Goal: Information Seeking & Learning: Learn about a topic

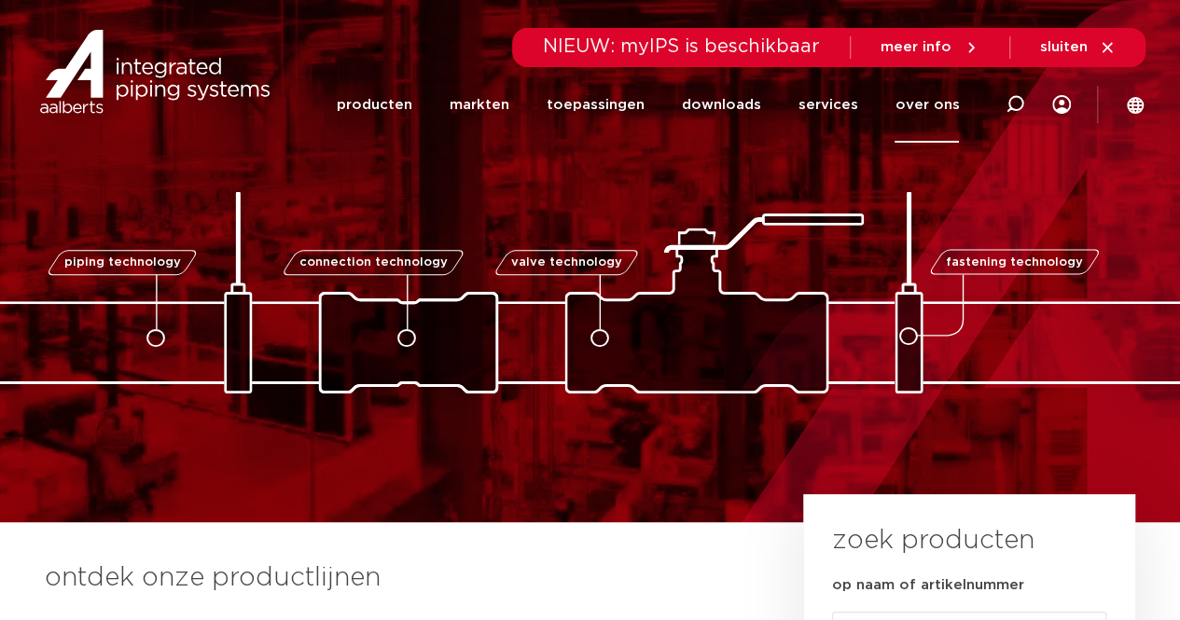
click at [906, 103] on link "over ons" at bounding box center [926, 105] width 64 height 76
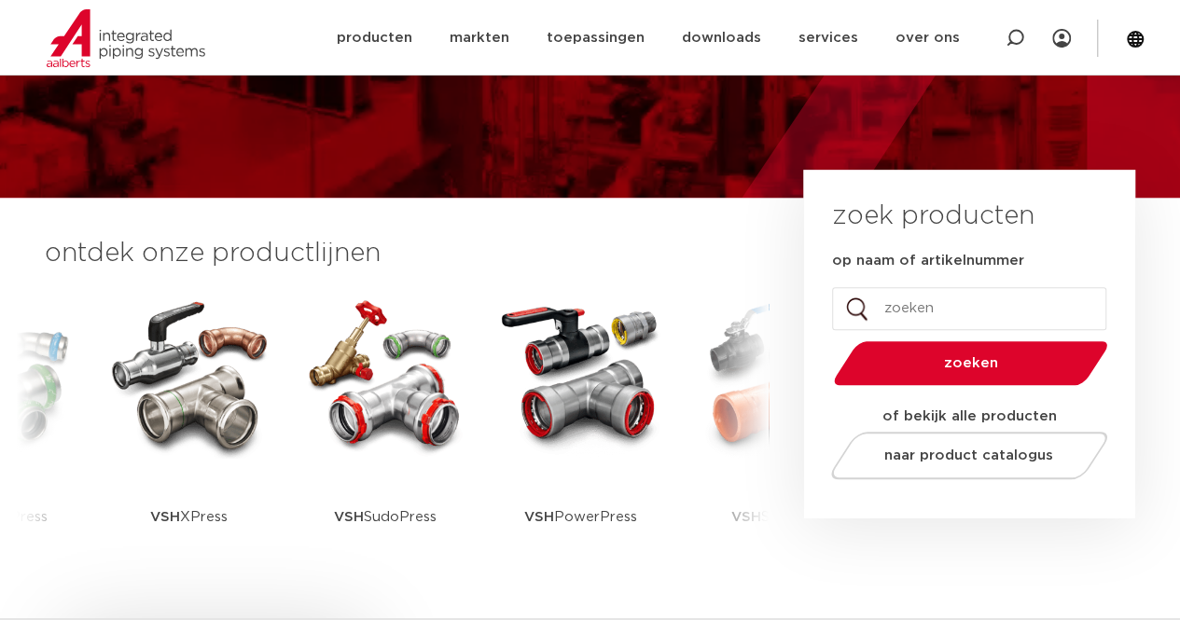
scroll to position [186, 0]
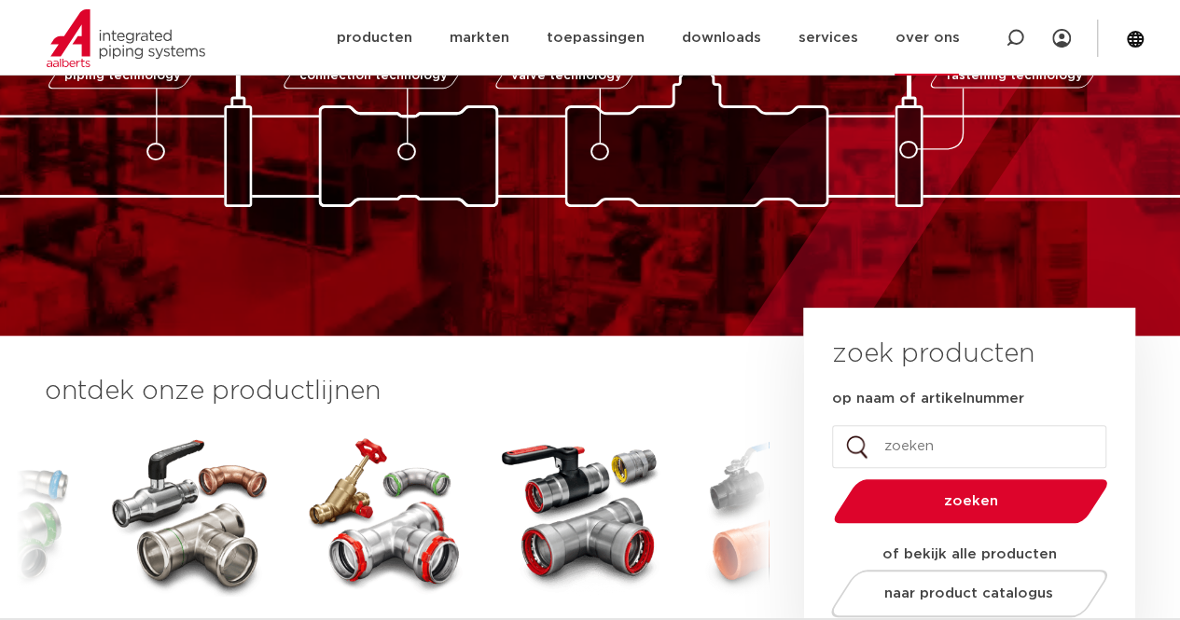
click at [932, 46] on link "over ons" at bounding box center [926, 38] width 64 height 76
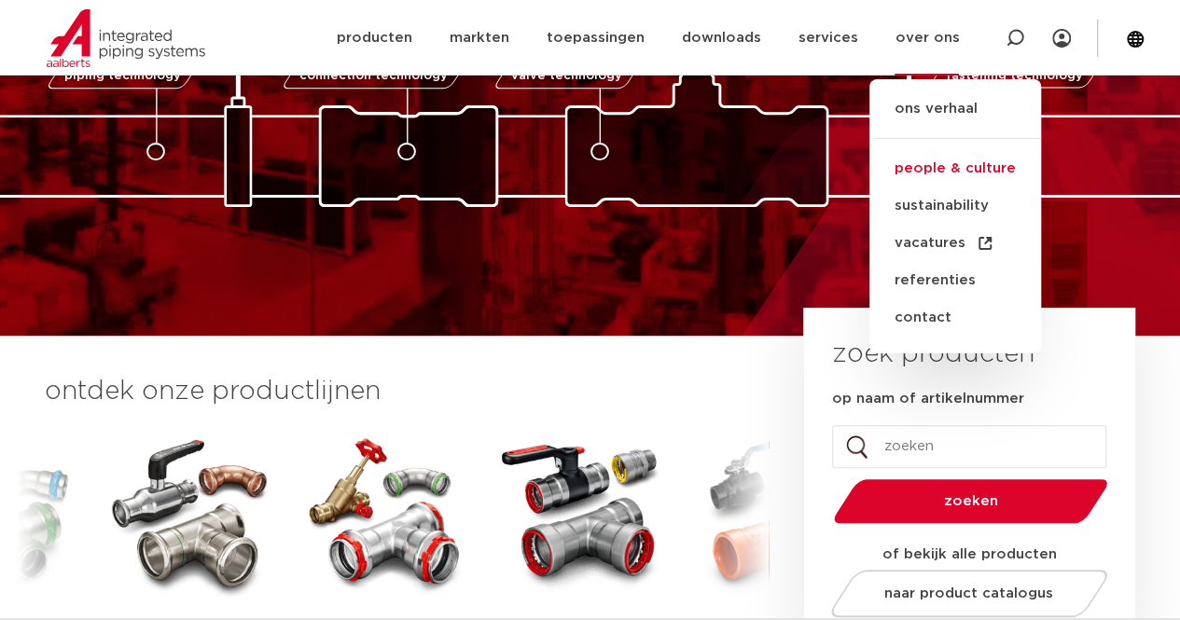
click at [946, 173] on link "people & culture" at bounding box center [955, 168] width 172 height 37
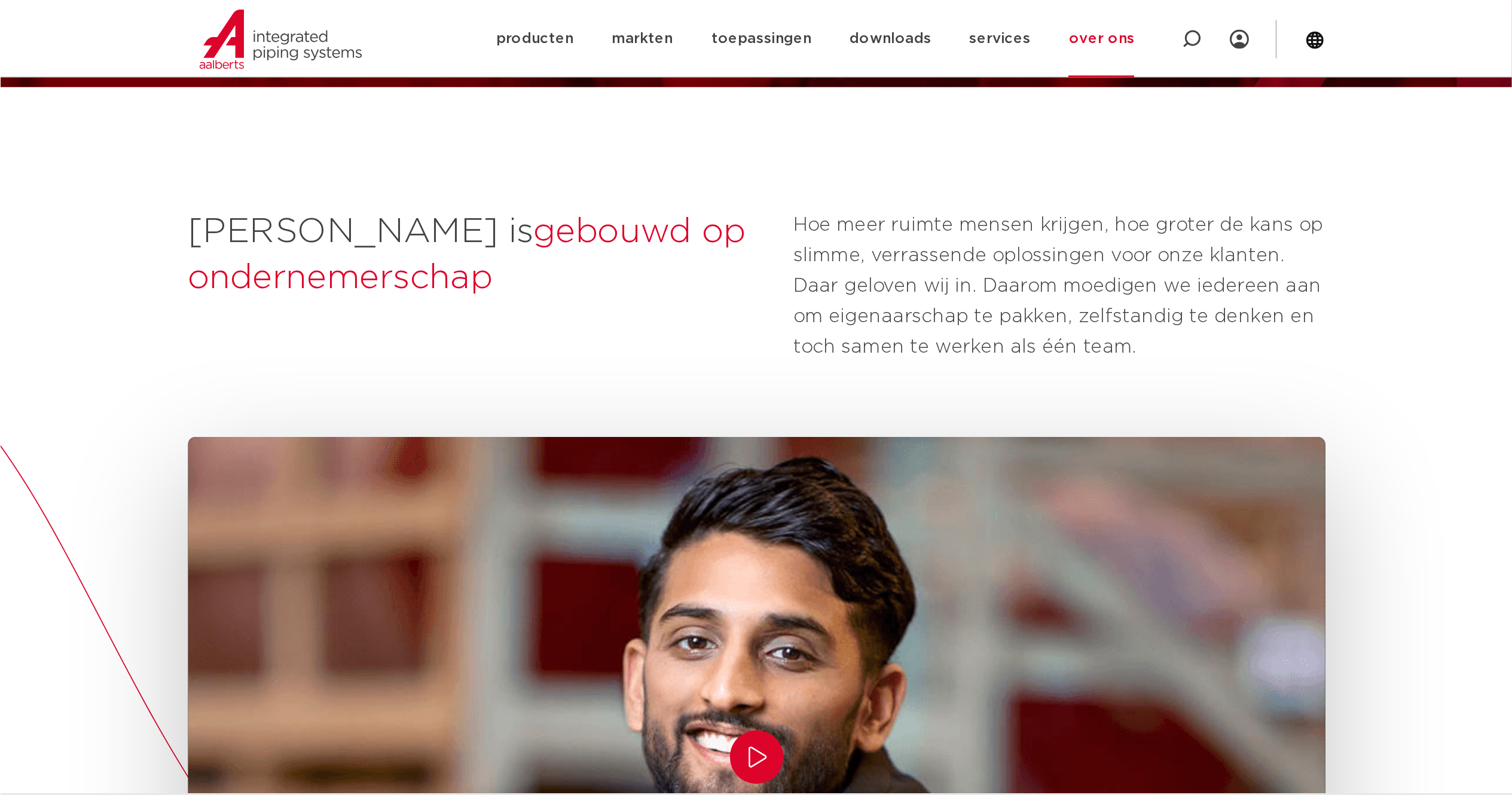
scroll to position [138, 0]
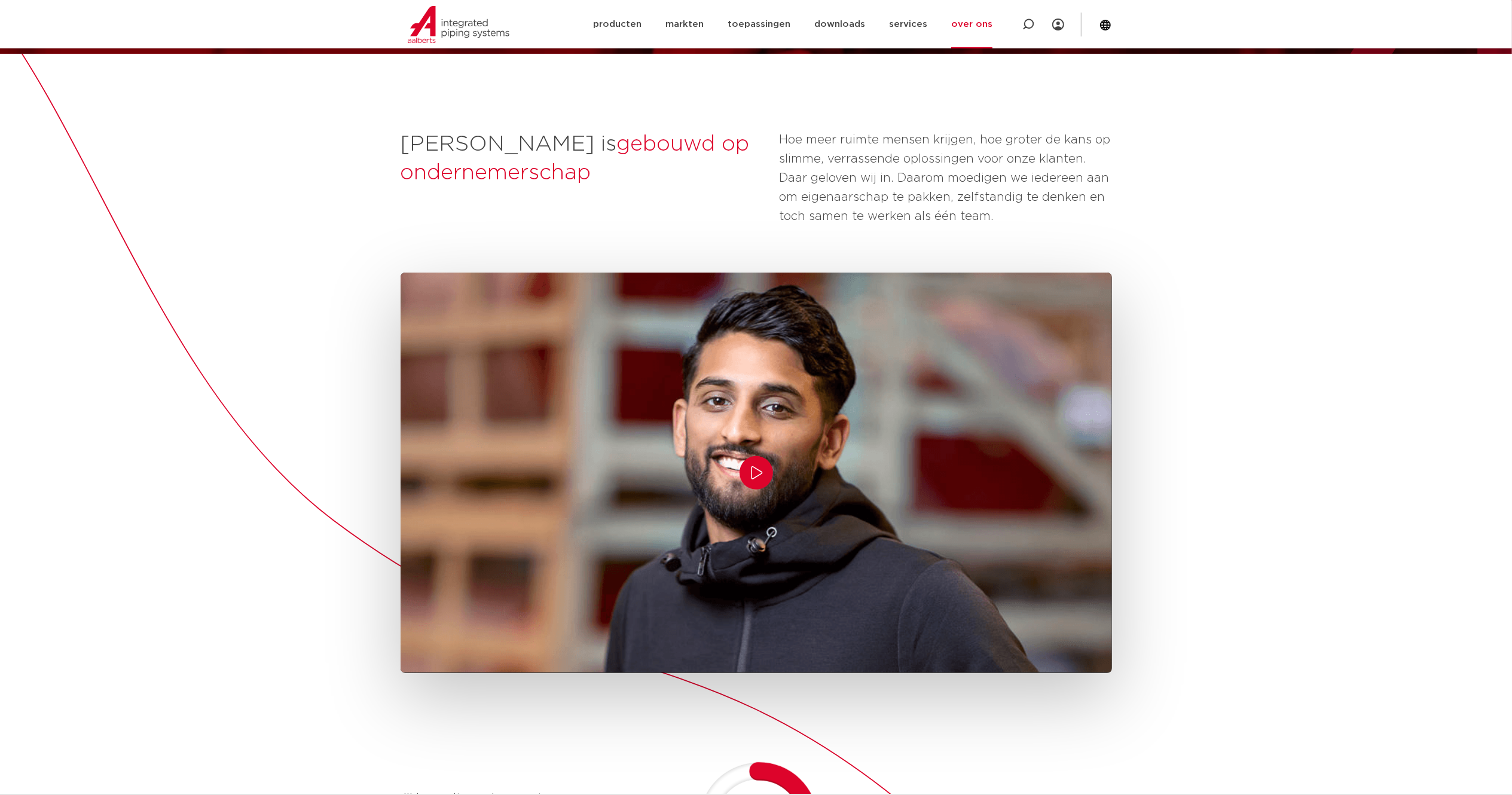
drag, startPoint x: 763, startPoint y: 1, endPoint x: 215, endPoint y: 311, distance: 629.6
click at [215, 311] on div "[PERSON_NAME] is gebouwd op ondernemerschap  Hoe meer ruimte mensen krijgen, ho…" at bounding box center [756, 707] width 1512 height 1305
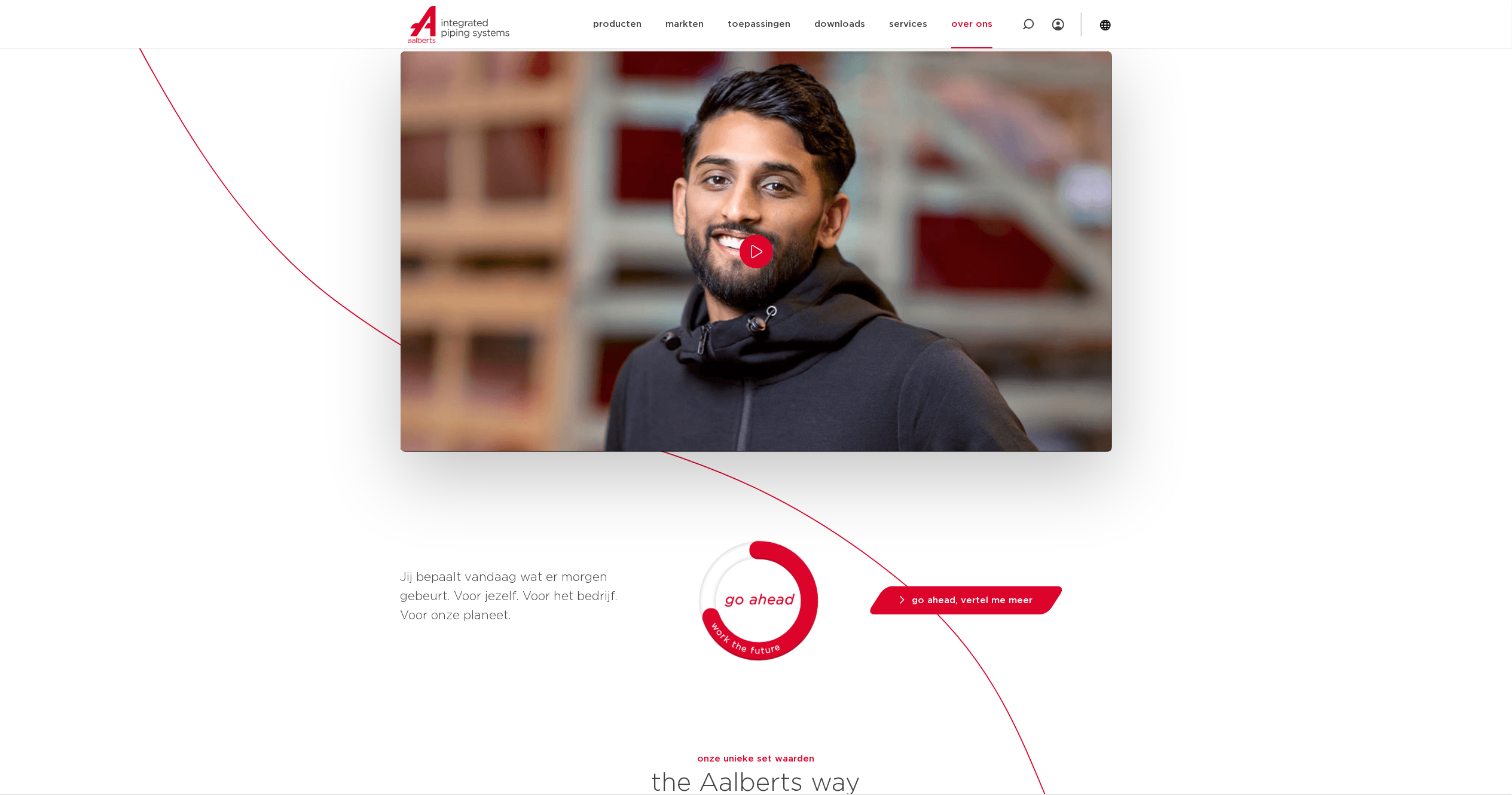
scroll to position [274, 0]
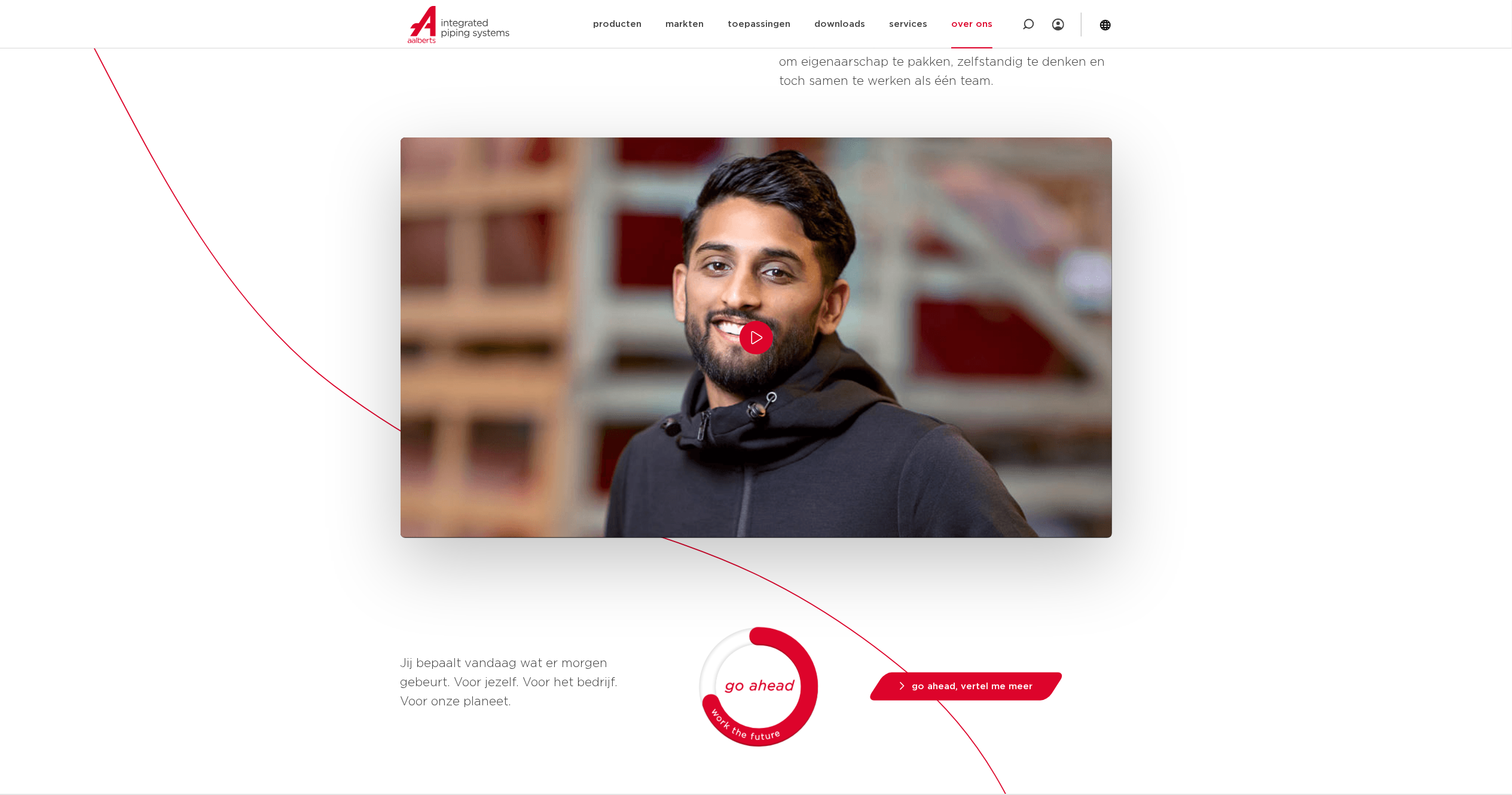
drag, startPoint x: 1440, startPoint y: 174, endPoint x: 1486, endPoint y: 179, distance: 46.3
click at [756, 174] on div "[PERSON_NAME] is gebouwd op ondernemerschap  Hoe meer ruimte mensen krijgen, ho…" at bounding box center [756, 571] width 1512 height 1305
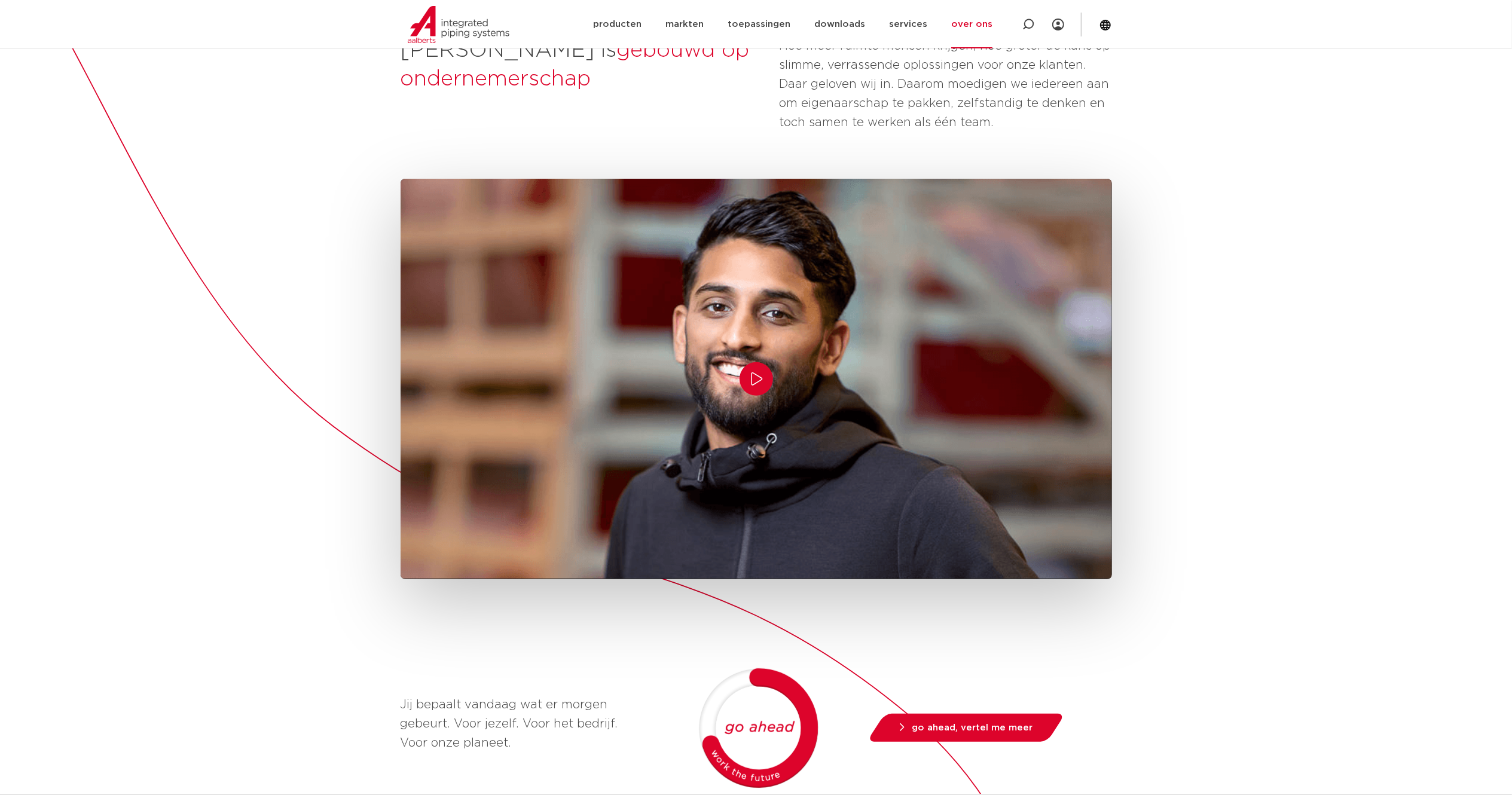
scroll to position [296, 0]
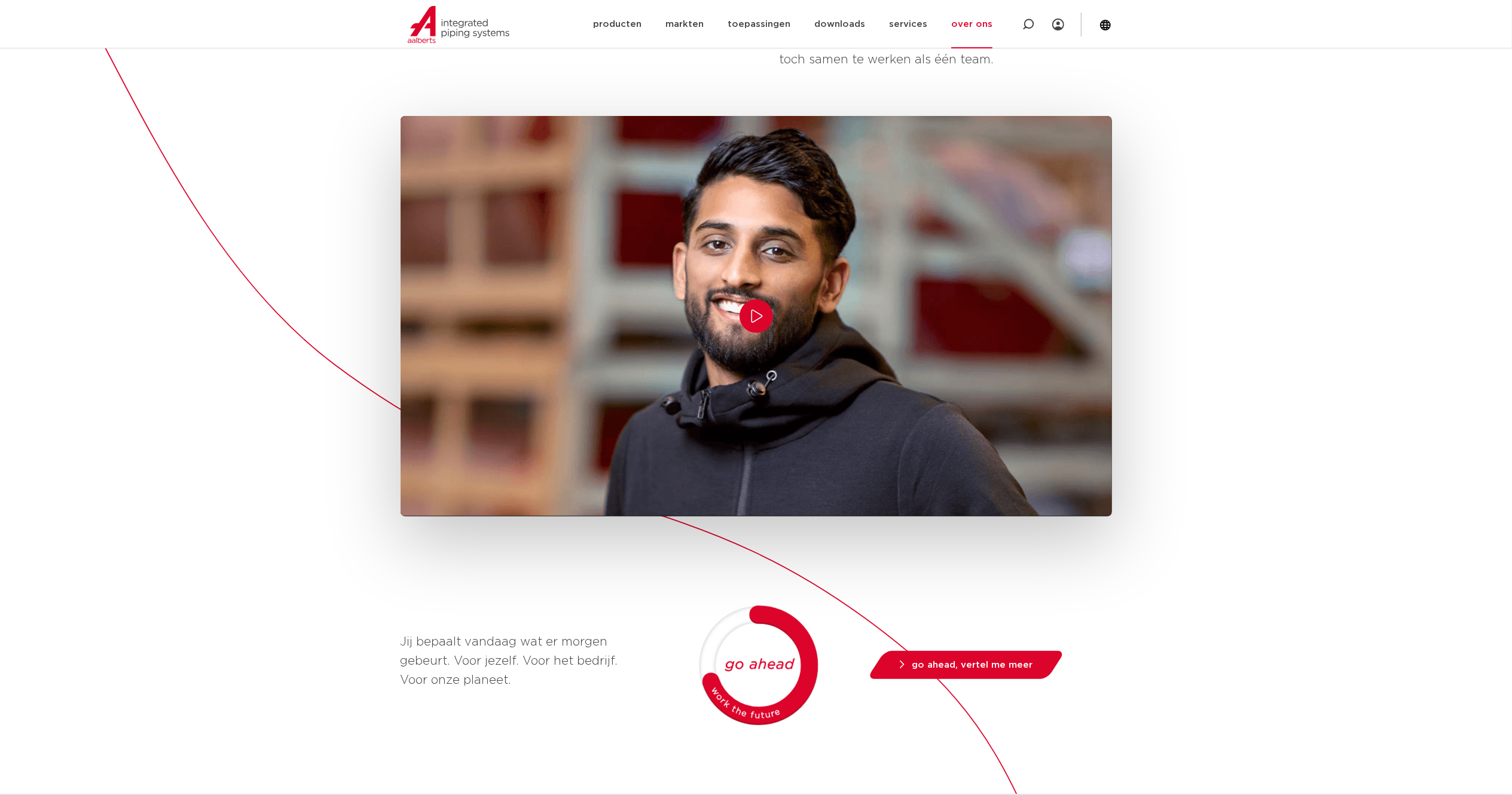
click at [756, 281] on div "[PERSON_NAME] is gebouwd op ondernemerschap  Hoe meer ruimte mensen krijgen, ho…" at bounding box center [756, 550] width 1512 height 1305
